Goal: Information Seeking & Learning: Find specific fact

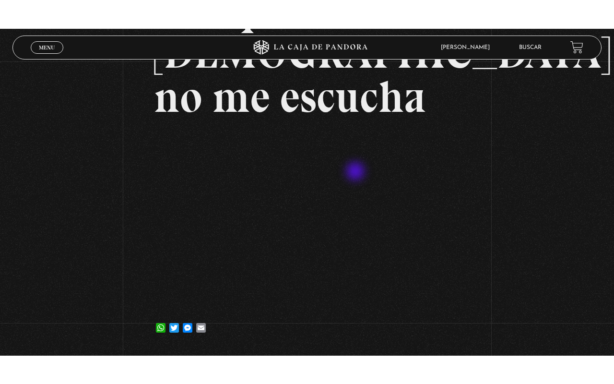
scroll to position [127, 0]
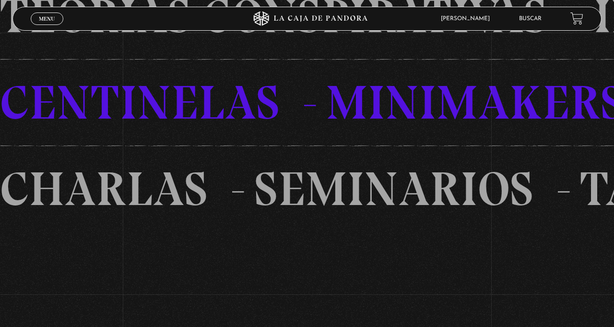
click at [529, 22] on link "Buscar" at bounding box center [530, 19] width 23 height 6
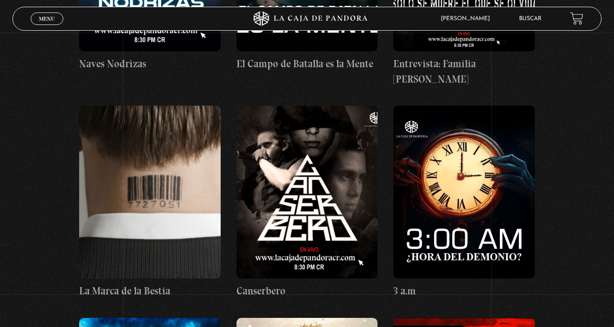
scroll to position [13354, 0]
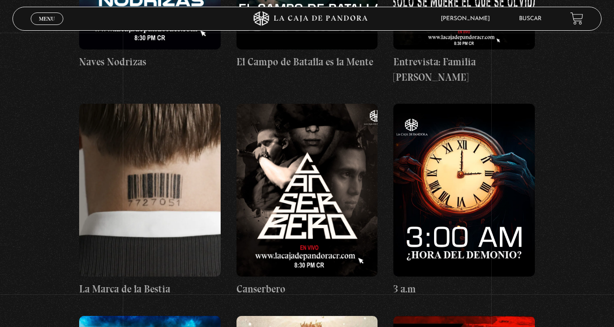
click at [524, 17] on link "Buscar" at bounding box center [530, 19] width 23 height 6
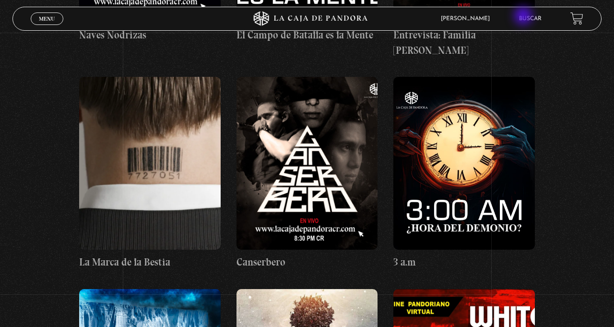
scroll to position [13384, 0]
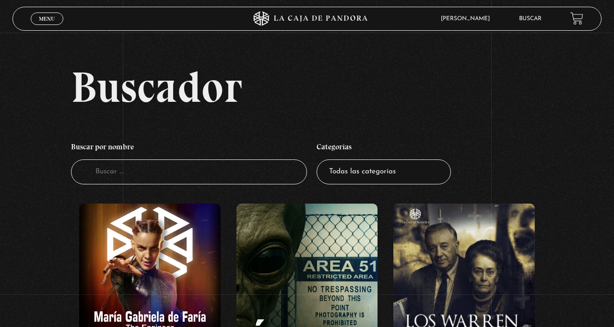
click at [243, 181] on input "Buscador" at bounding box center [189, 171] width 236 height 25
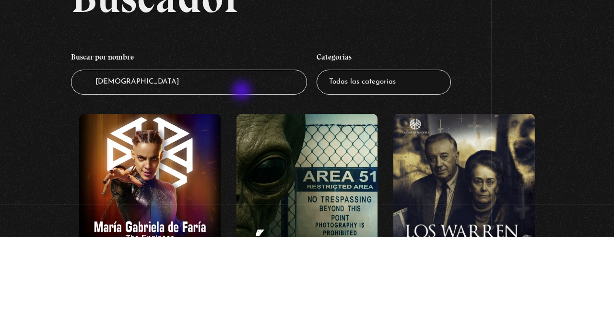
type input "Dios"
click at [270, 183] on input "Dios" at bounding box center [189, 171] width 236 height 25
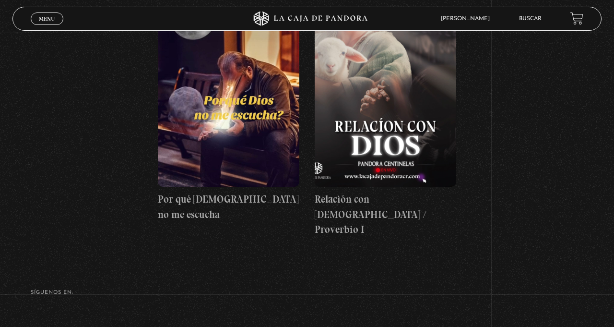
click at [247, 157] on figure at bounding box center [229, 100] width 142 height 173
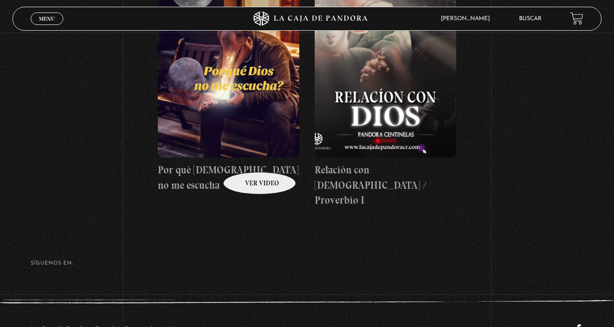
scroll to position [220, 0]
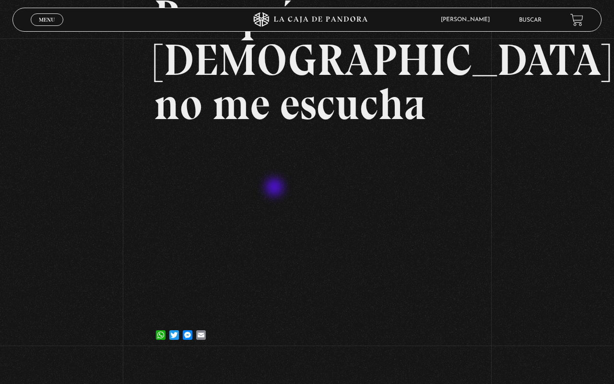
scroll to position [71, 0]
